Goal: Task Accomplishment & Management: Use online tool/utility

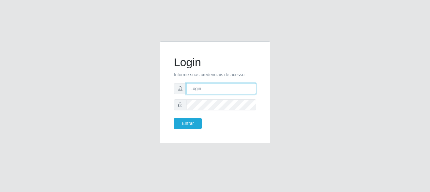
click at [204, 89] on input "text" at bounding box center [221, 88] width 70 height 11
type input "[EMAIL_ADDRESS][DOMAIN_NAME]"
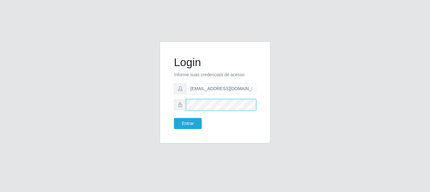
click at [174, 118] on button "Entrar" at bounding box center [188, 123] width 28 height 11
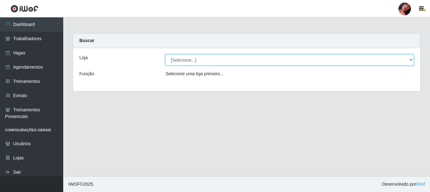
click at [222, 59] on select "[Selecione...] Supermercado [GEOGRAPHIC_DATA]" at bounding box center [289, 59] width 249 height 11
select select "165"
click at [165, 54] on select "[Selecione...] Supermercado [GEOGRAPHIC_DATA]" at bounding box center [289, 59] width 249 height 11
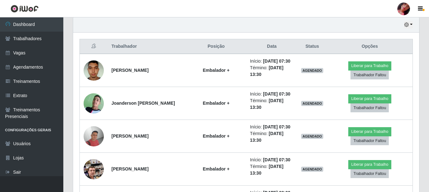
scroll to position [253, 0]
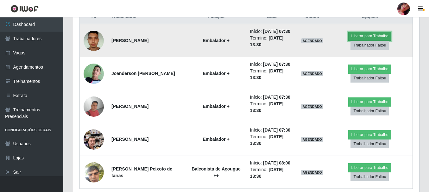
click at [351, 34] on button "Liberar para Trabalho" at bounding box center [369, 36] width 43 height 9
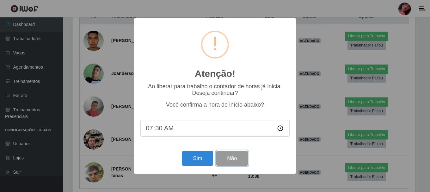
click at [236, 163] on button "Não" at bounding box center [231, 158] width 31 height 15
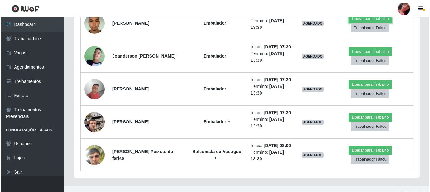
scroll to position [280, 0]
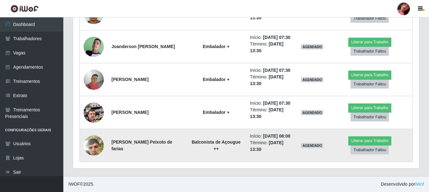
click at [98, 143] on img at bounding box center [94, 145] width 20 height 27
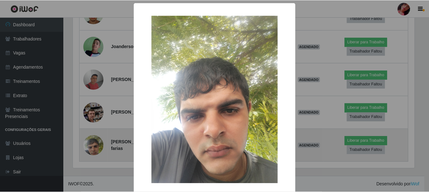
scroll to position [131, 343]
click at [98, 143] on div "× OK Cancel" at bounding box center [215, 96] width 430 height 192
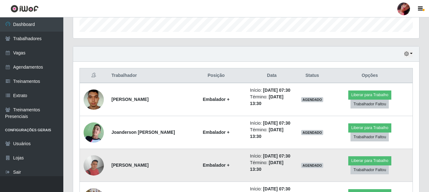
scroll to position [185, 0]
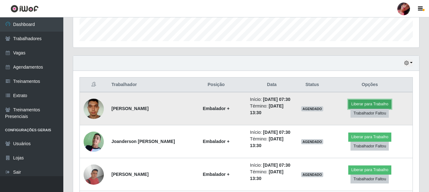
click at [360, 102] on button "Liberar para Trabalho" at bounding box center [369, 104] width 43 height 9
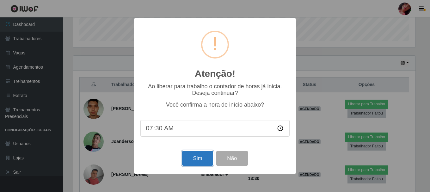
click at [200, 162] on button "Sim" at bounding box center [197, 158] width 31 height 15
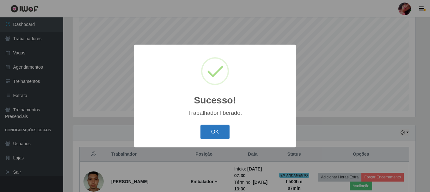
click at [212, 136] on button "OK" at bounding box center [215, 132] width 29 height 15
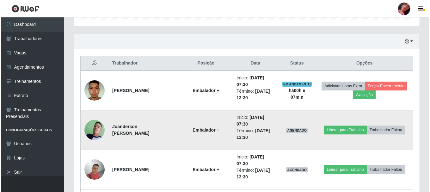
scroll to position [242, 0]
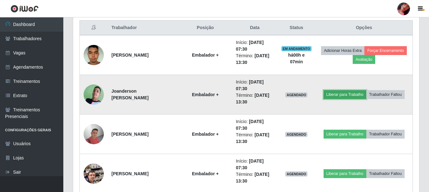
click at [337, 92] on button "Liberar para Trabalho" at bounding box center [344, 94] width 43 height 9
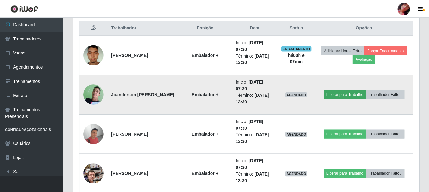
scroll to position [131, 343]
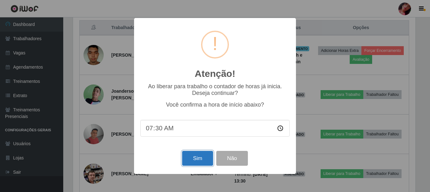
click at [193, 164] on button "Sim" at bounding box center [197, 158] width 31 height 15
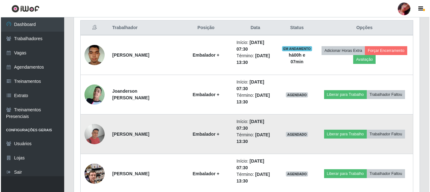
scroll to position [0, 0]
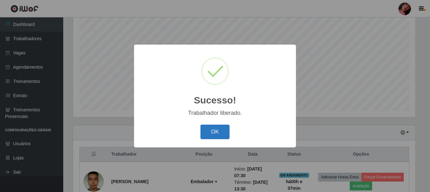
click at [212, 134] on button "OK" at bounding box center [215, 132] width 29 height 15
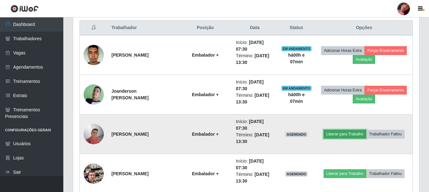
click at [347, 136] on button "Liberar para Trabalho" at bounding box center [344, 134] width 43 height 9
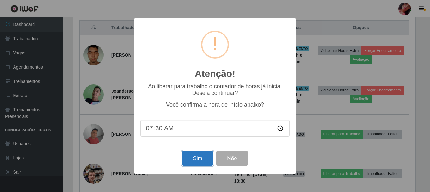
click at [190, 164] on button "Sim" at bounding box center [197, 158] width 31 height 15
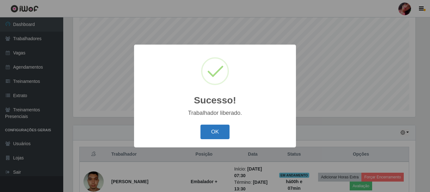
click at [215, 135] on button "OK" at bounding box center [215, 132] width 29 height 15
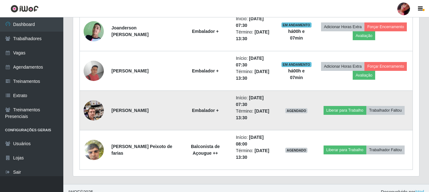
click at [91, 116] on img at bounding box center [94, 110] width 20 height 36
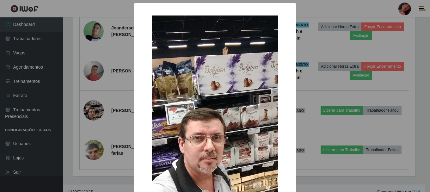
click at [104, 120] on div "× OK Cancel" at bounding box center [215, 96] width 430 height 192
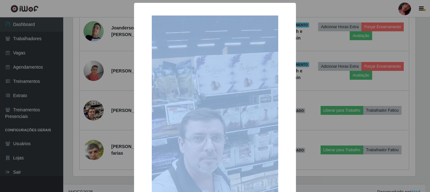
click at [104, 120] on div "× OK Cancel" at bounding box center [215, 96] width 430 height 192
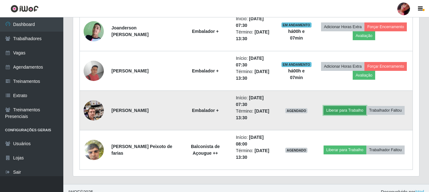
click at [331, 113] on button "Liberar para Trabalho" at bounding box center [344, 110] width 43 height 9
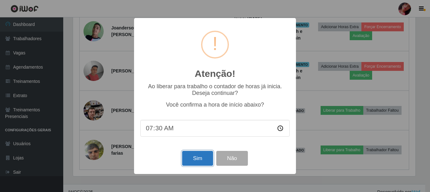
click at [190, 159] on button "Sim" at bounding box center [197, 158] width 31 height 15
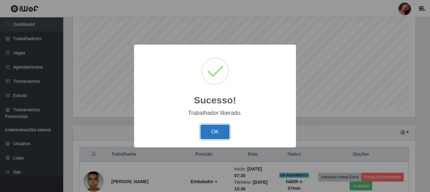
click at [214, 134] on button "OK" at bounding box center [215, 132] width 29 height 15
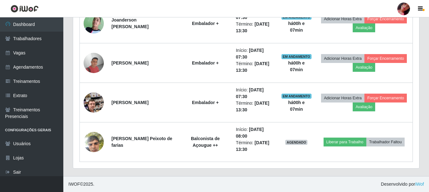
click at [400, 1] on li "Perfil Alterar Senha Sair" at bounding box center [403, 9] width 19 height 16
click at [402, 12] on div at bounding box center [403, 9] width 13 height 13
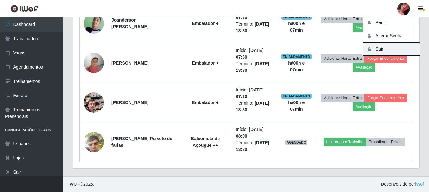
click at [387, 52] on button "Sair" at bounding box center [391, 49] width 57 height 13
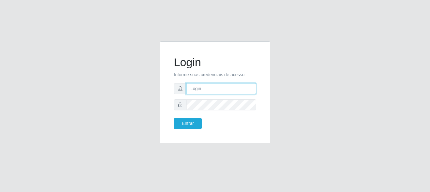
click at [216, 89] on input "text" at bounding box center [221, 88] width 70 height 11
type input "[EMAIL_ADDRESS][DOMAIN_NAME]"
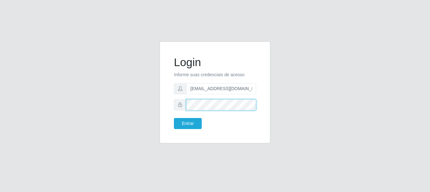
click at [174, 118] on button "Entrar" at bounding box center [188, 123] width 28 height 11
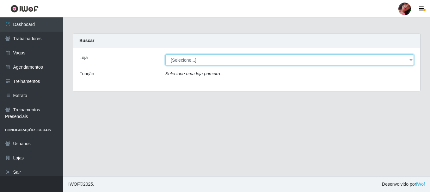
click at [171, 59] on select "[Selecione...] Supermercado [GEOGRAPHIC_DATA]" at bounding box center [289, 59] width 249 height 11
select select "165"
click at [165, 54] on select "[Selecione...] Supermercado [GEOGRAPHIC_DATA]" at bounding box center [289, 59] width 249 height 11
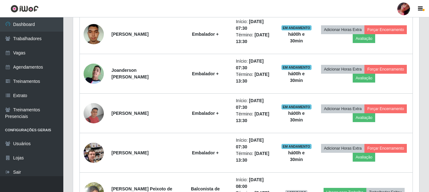
scroll to position [313, 0]
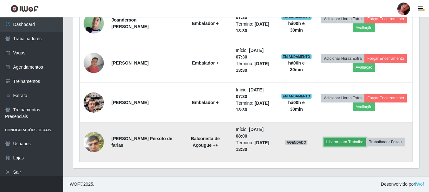
click at [337, 141] on button "Liberar para Trabalho" at bounding box center [344, 142] width 43 height 9
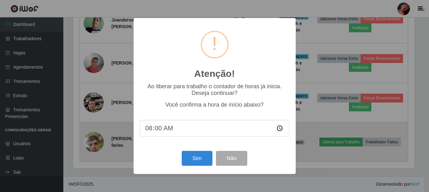
scroll to position [131, 343]
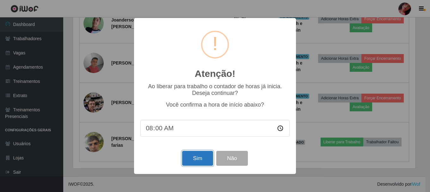
click at [202, 163] on button "Sim" at bounding box center [197, 158] width 31 height 15
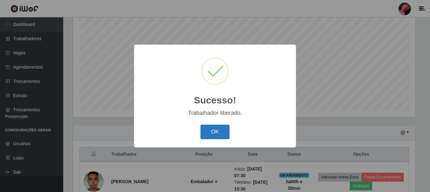
click at [213, 133] on button "OK" at bounding box center [215, 132] width 29 height 15
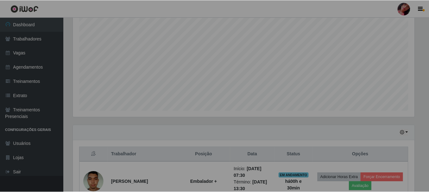
scroll to position [131, 346]
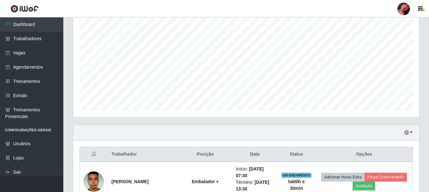
click at [405, 14] on div at bounding box center [403, 9] width 13 height 13
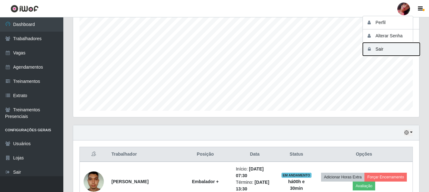
click at [375, 49] on button "Sair" at bounding box center [391, 49] width 57 height 13
